Goal: Transaction & Acquisition: Purchase product/service

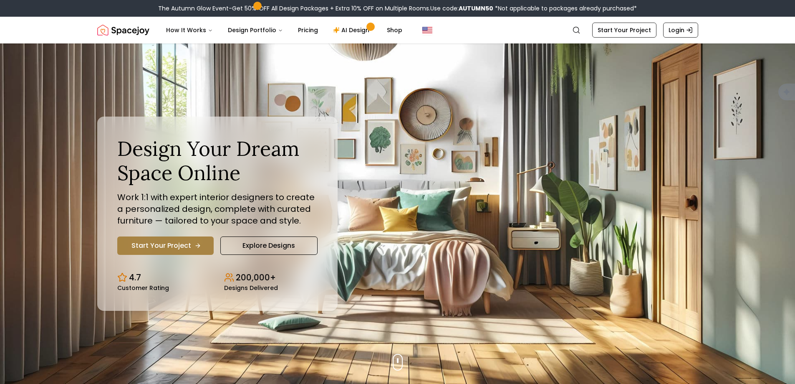
click at [175, 240] on link "Start Your Project" at bounding box center [165, 245] width 96 height 18
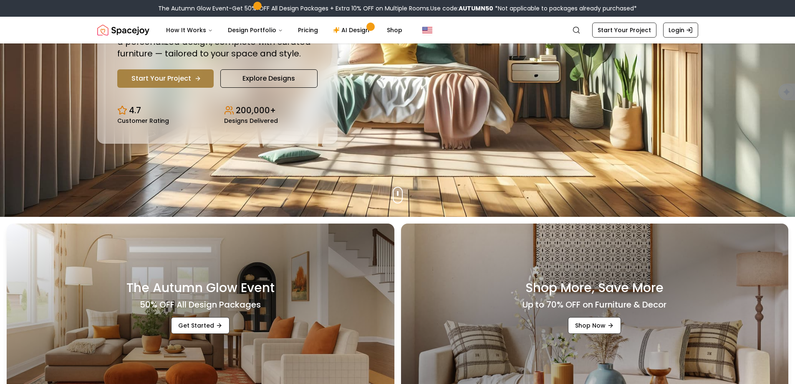
scroll to position [209, 0]
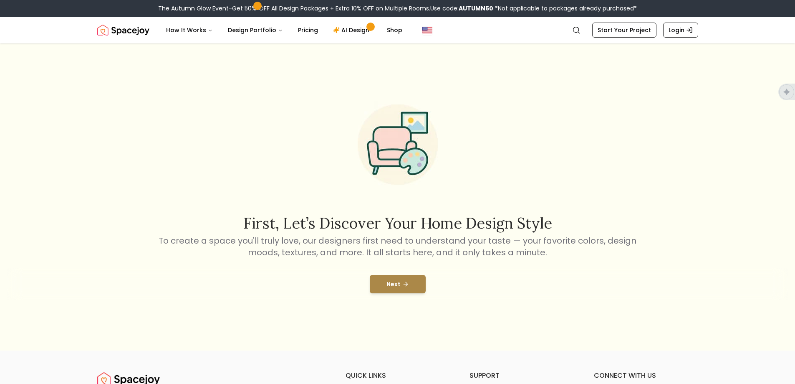
click at [403, 287] on button "Next" at bounding box center [398, 284] width 56 height 18
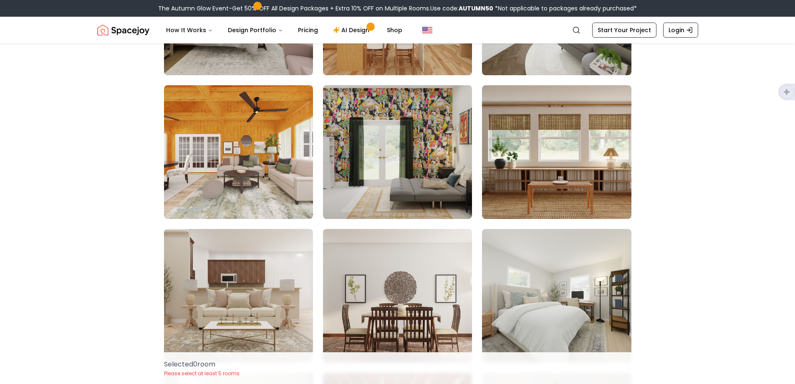
scroll to position [543, 0]
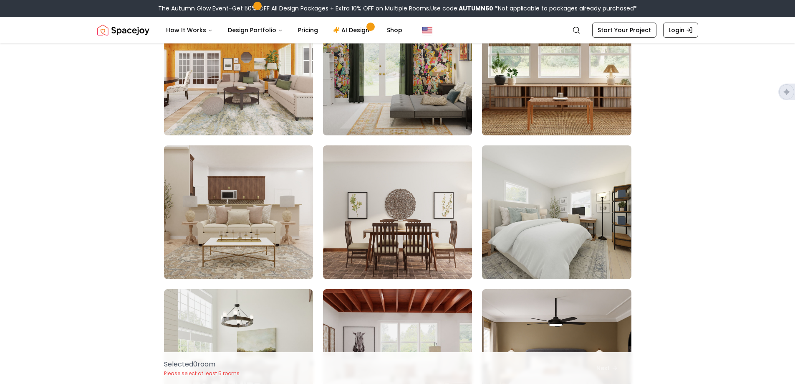
click at [547, 207] on img at bounding box center [556, 212] width 157 height 140
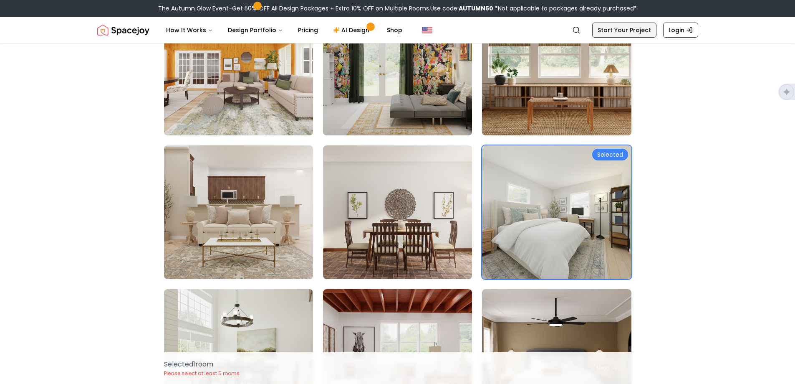
click at [629, 30] on link "Start Your Project" at bounding box center [624, 30] width 64 height 15
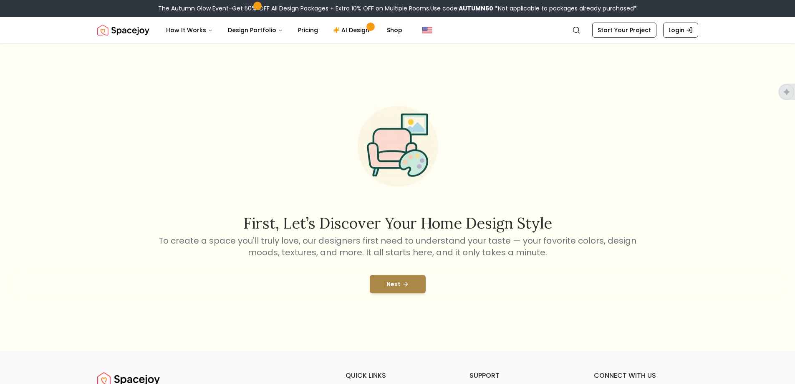
click at [379, 291] on button "Next" at bounding box center [398, 284] width 56 height 18
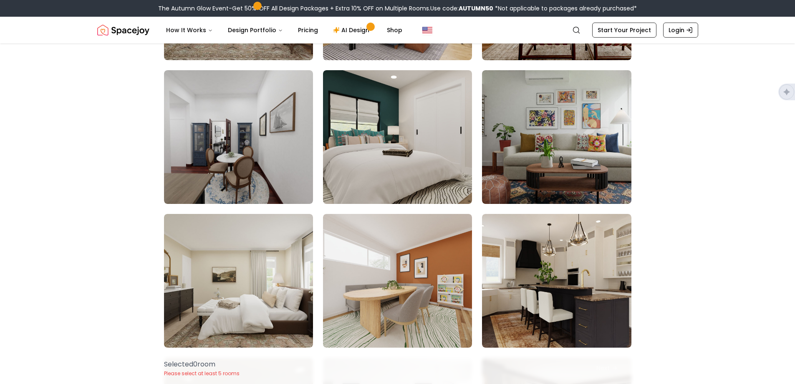
scroll to position [1419, 0]
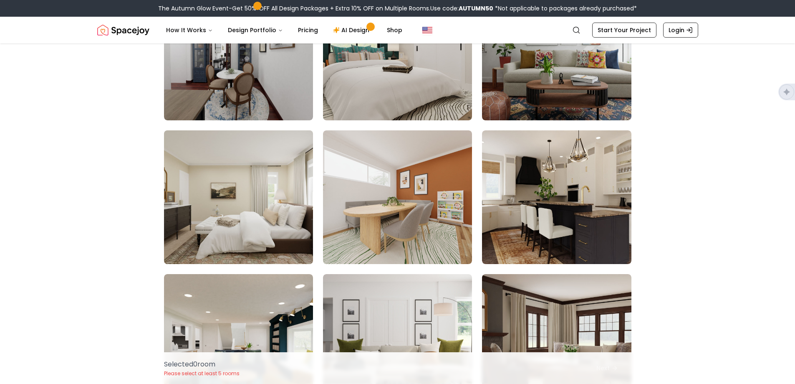
click at [260, 201] on img at bounding box center [238, 197] width 157 height 140
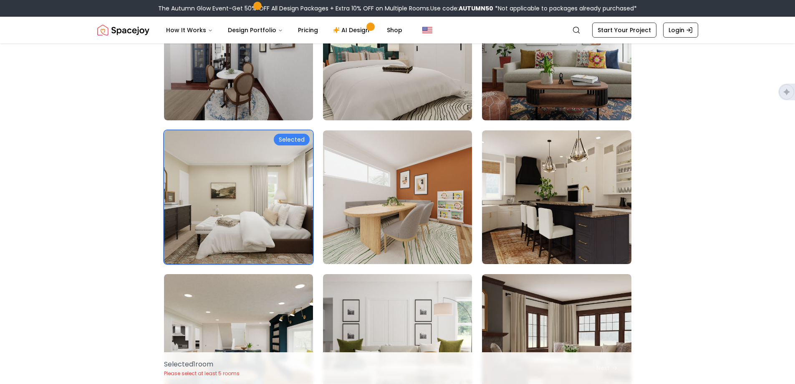
click at [251, 196] on img at bounding box center [238, 197] width 157 height 140
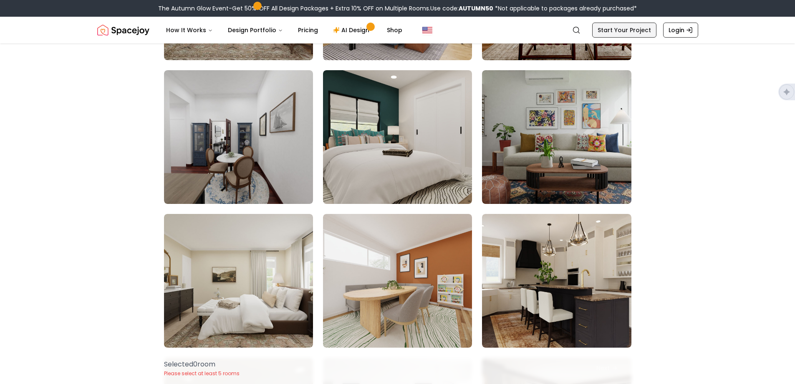
scroll to position [1085, 0]
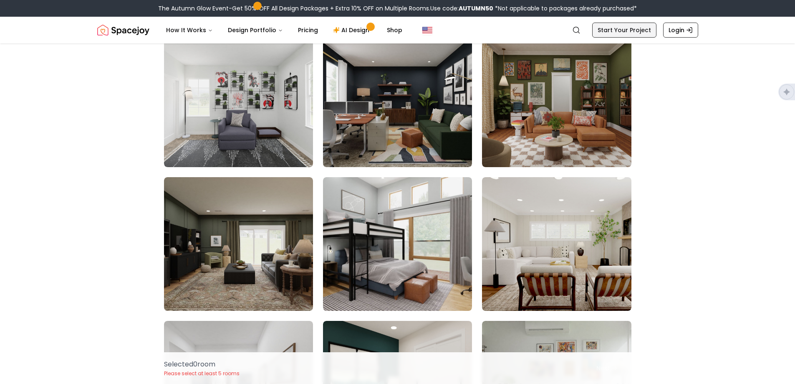
click at [633, 30] on link "Start Your Project" at bounding box center [624, 30] width 64 height 15
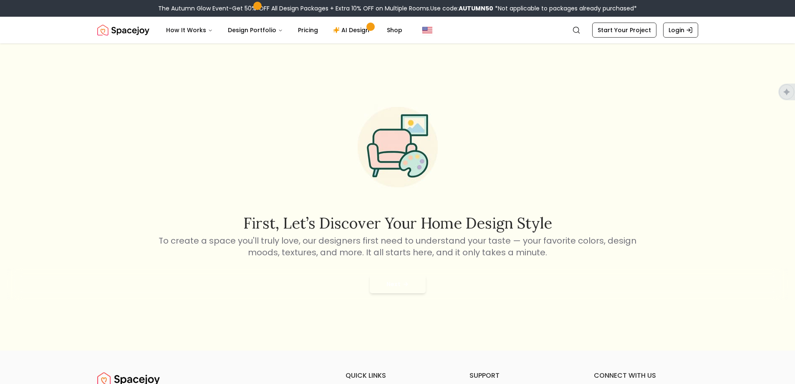
click at [400, 297] on div "Next" at bounding box center [398, 284] width 782 height 32
click at [400, 291] on button "Next" at bounding box center [398, 284] width 56 height 18
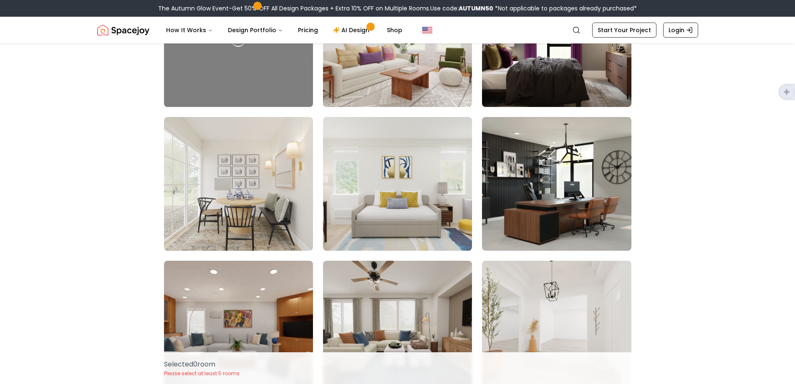
scroll to position [1169, 0]
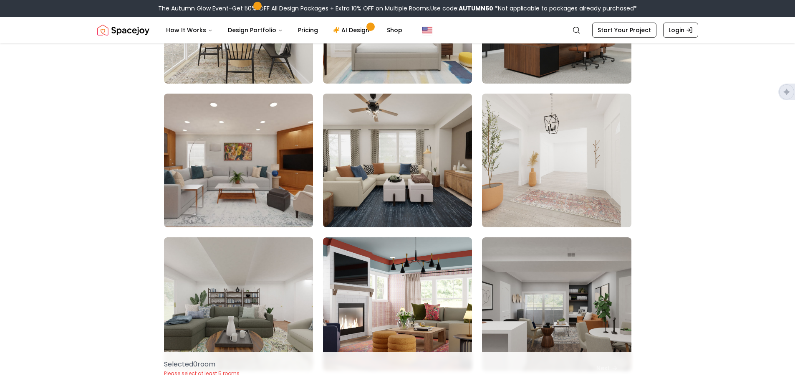
click at [412, 175] on img at bounding box center [397, 160] width 157 height 140
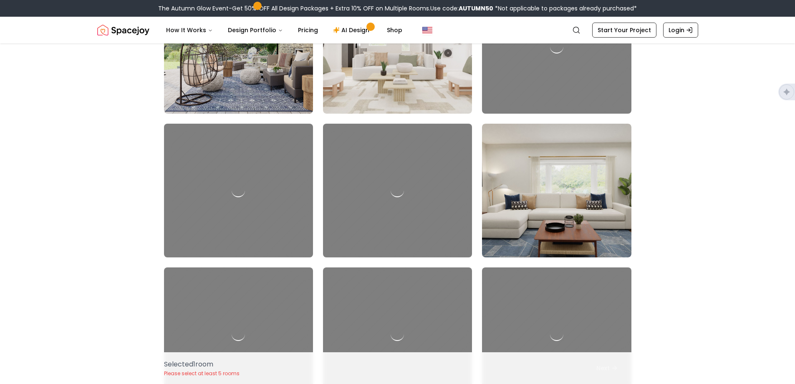
scroll to position [3047, 0]
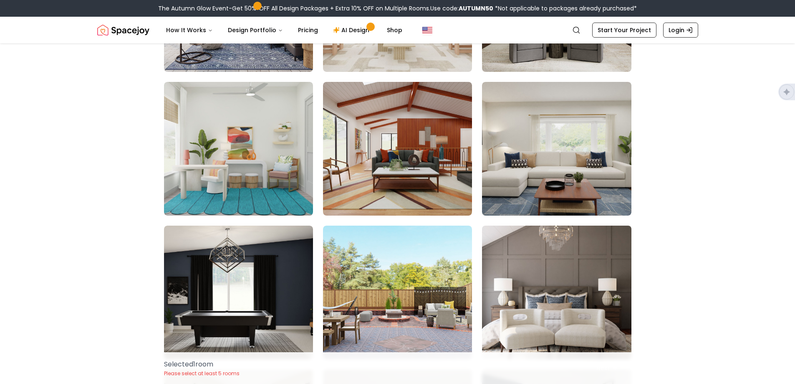
click at [578, 278] on img at bounding box center [556, 292] width 157 height 140
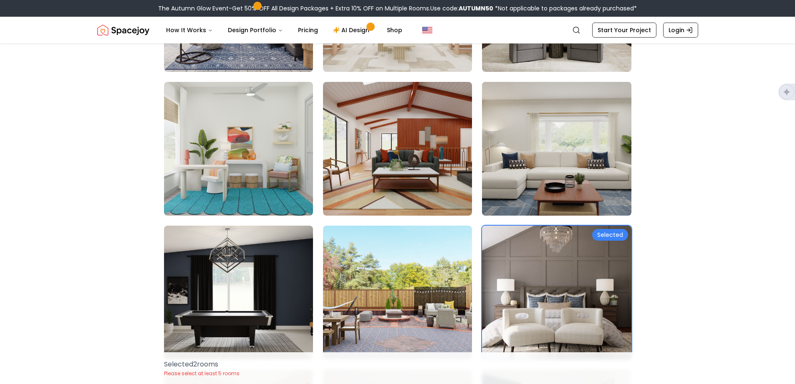
click at [579, 114] on img at bounding box center [556, 148] width 157 height 140
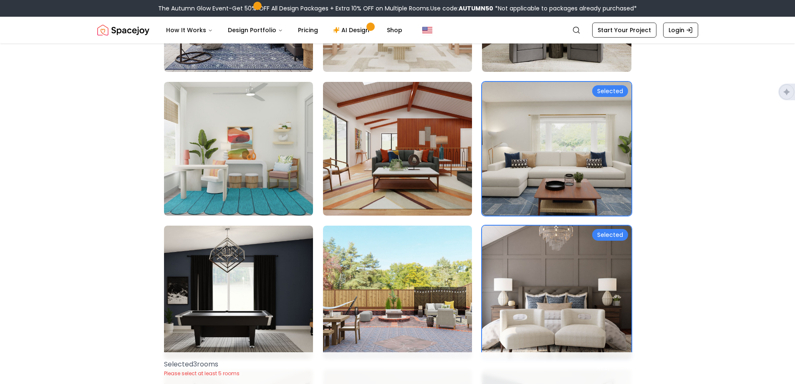
scroll to position [3256, 0]
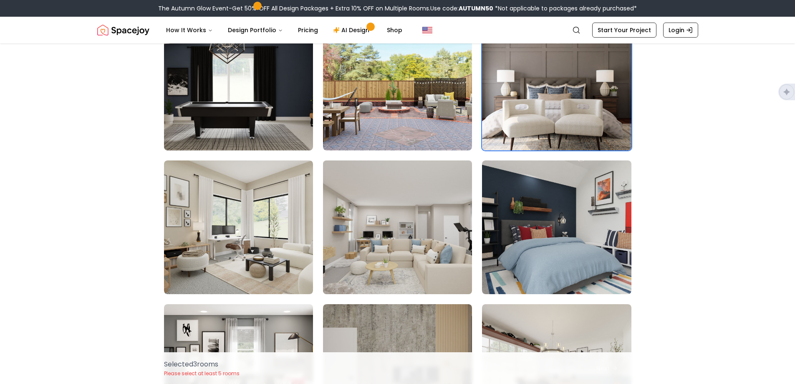
click at [445, 237] on img at bounding box center [397, 227] width 157 height 140
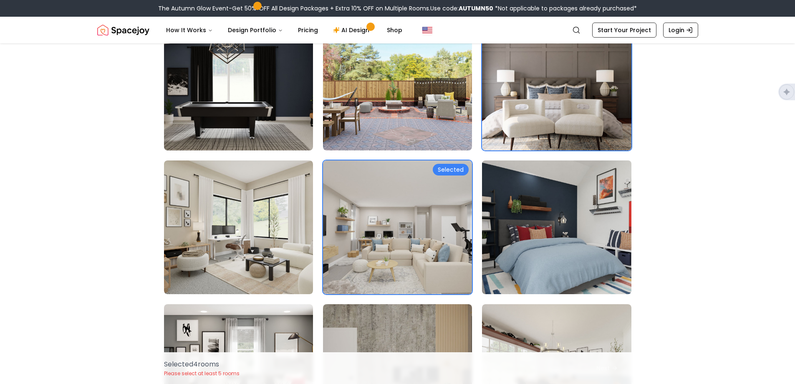
click at [544, 236] on img at bounding box center [556, 227] width 157 height 140
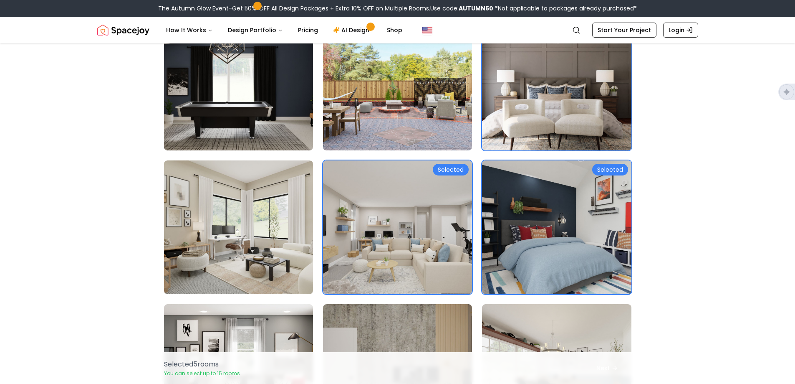
click at [199, 373] on p "You can select up to 15 rooms" at bounding box center [202, 373] width 76 height 7
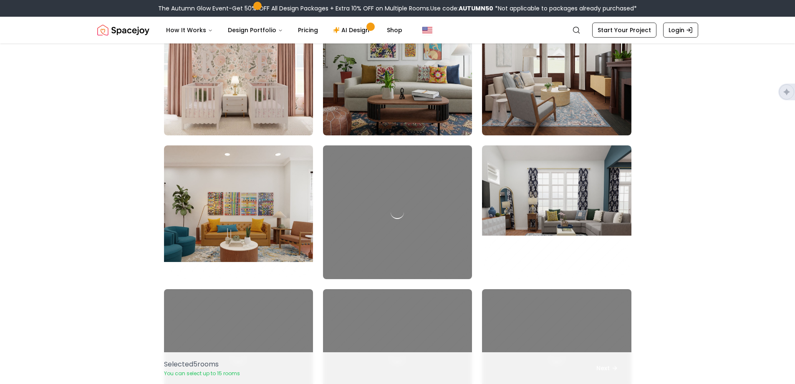
scroll to position [4466, 0]
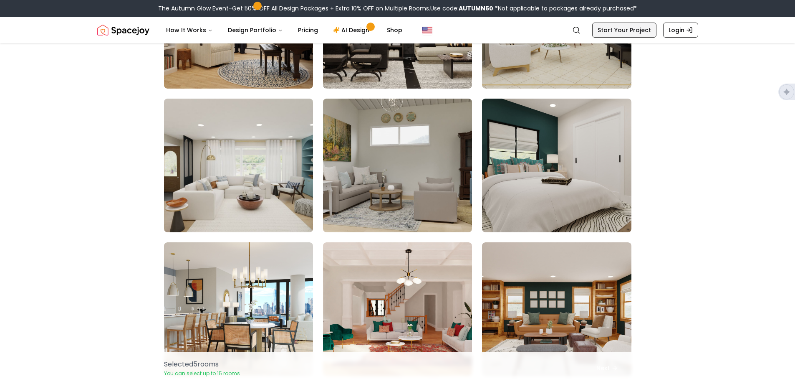
click at [629, 31] on link "Start Your Project" at bounding box center [624, 30] width 64 height 15
